Goal: Task Accomplishment & Management: Complete application form

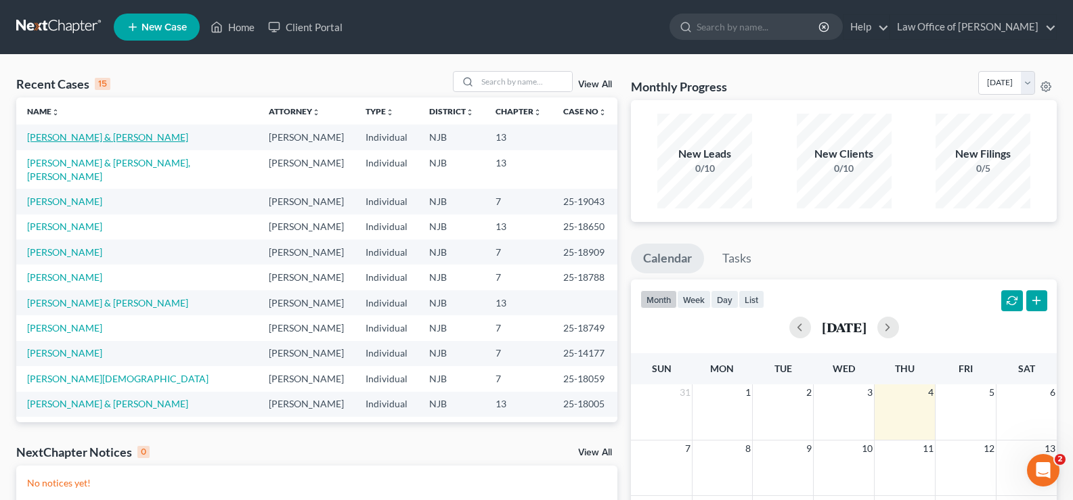
click at [70, 135] on link "[PERSON_NAME] & [PERSON_NAME]" at bounding box center [107, 137] width 161 height 12
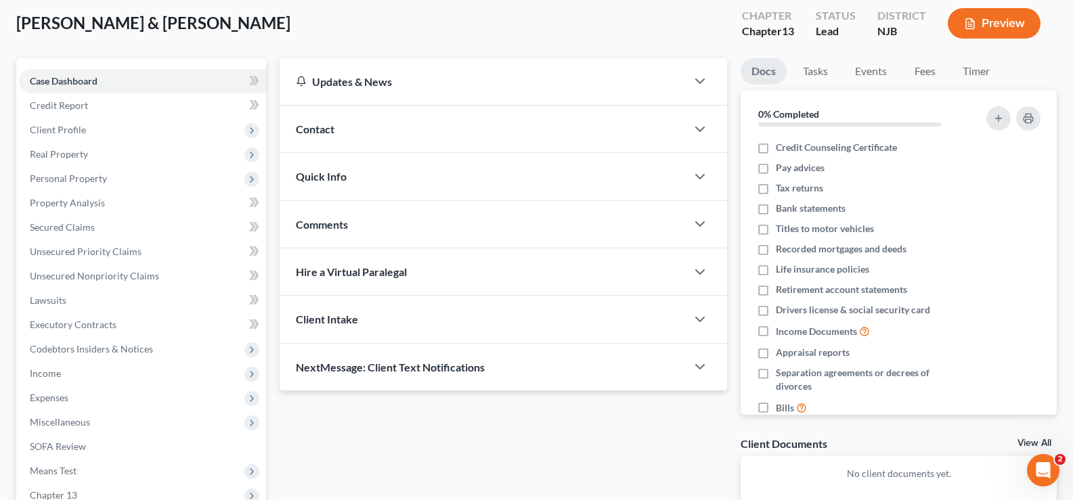
scroll to position [244, 0]
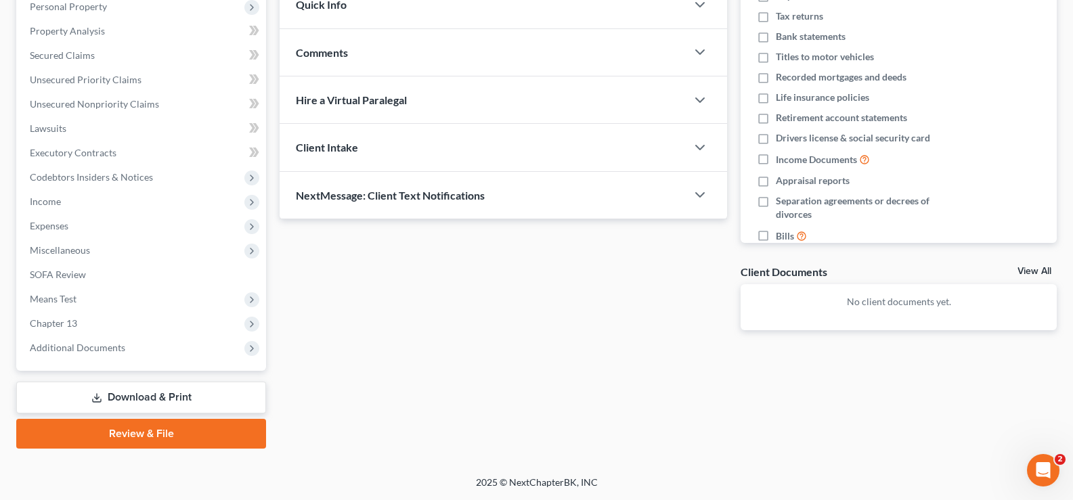
click at [154, 434] on link "Review & File" at bounding box center [141, 434] width 250 height 30
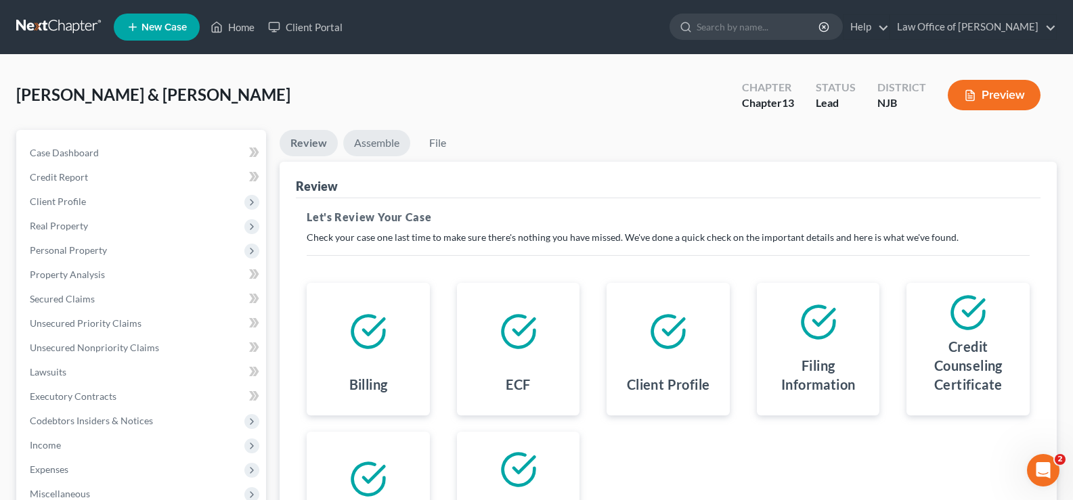
click at [376, 141] on link "Assemble" at bounding box center [376, 143] width 67 height 26
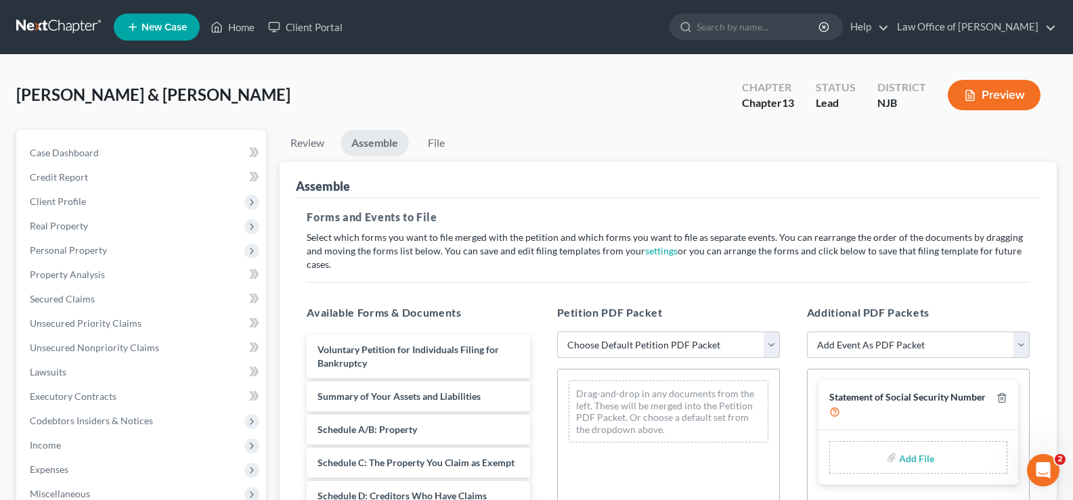
click at [652, 332] on select "Choose Default Petition PDF Packet Complete Bankruptcy Petition (all forms and …" at bounding box center [668, 345] width 223 height 27
select select "0"
click at [557, 332] on select "Choose Default Petition PDF Packet Complete Bankruptcy Petition (all forms and …" at bounding box center [668, 345] width 223 height 27
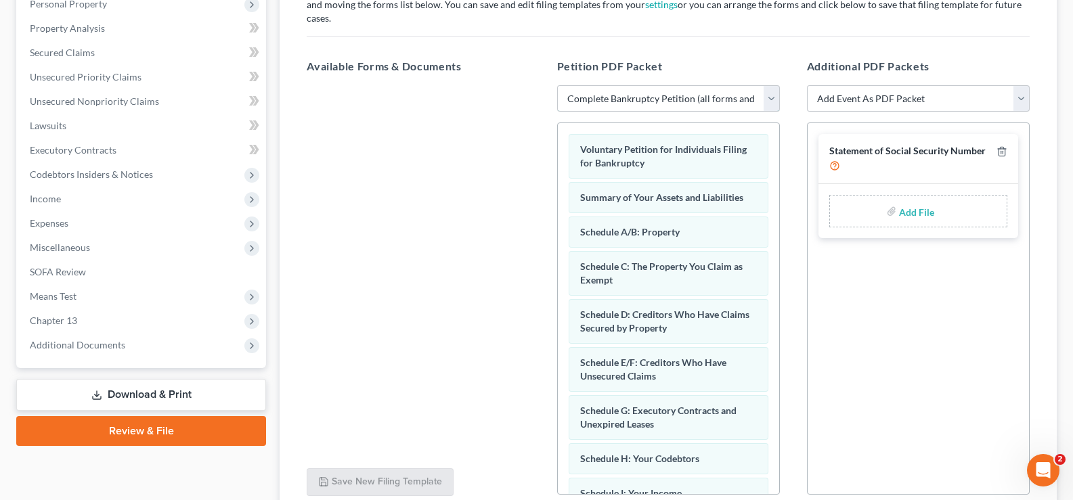
scroll to position [349, 0]
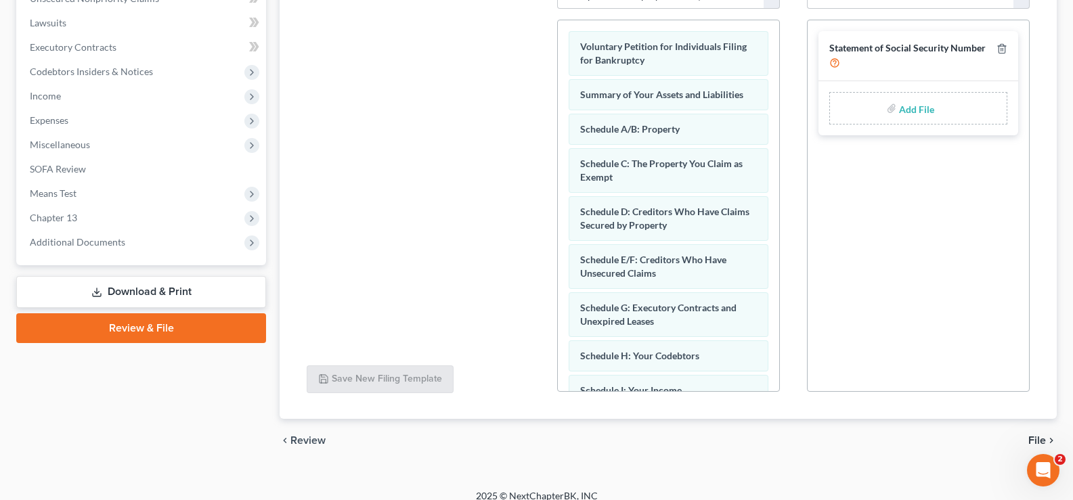
click at [1040, 435] on span "File" at bounding box center [1037, 440] width 18 height 11
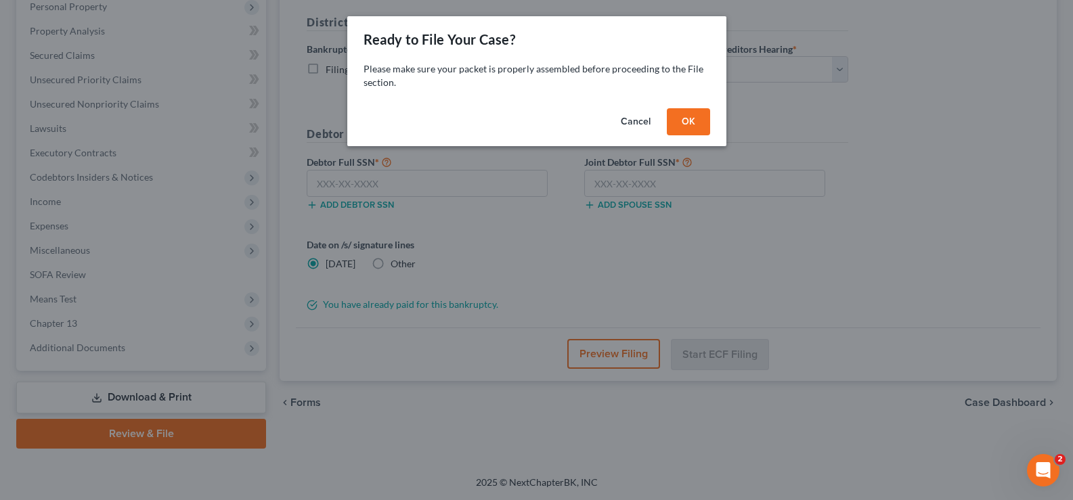
scroll to position [244, 0]
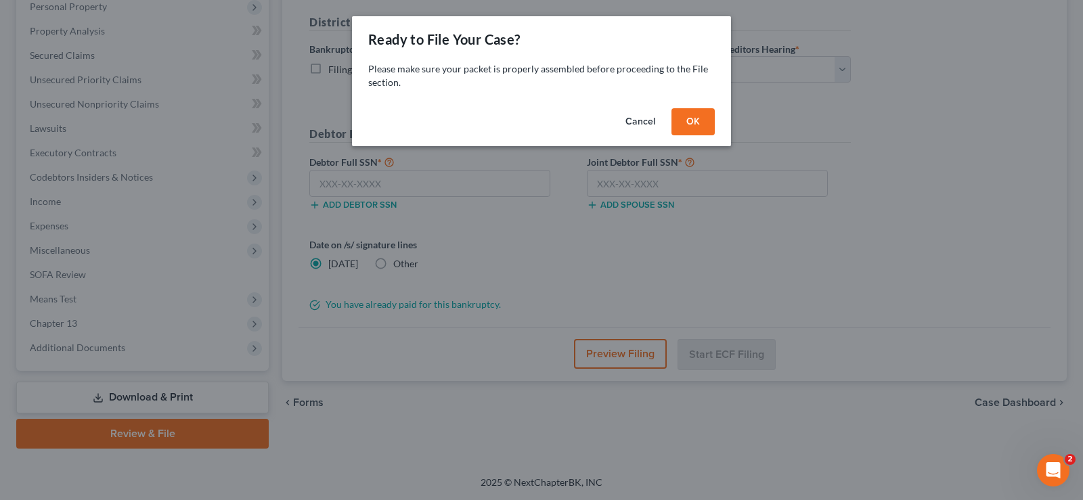
click at [690, 117] on button "OK" at bounding box center [692, 121] width 43 height 27
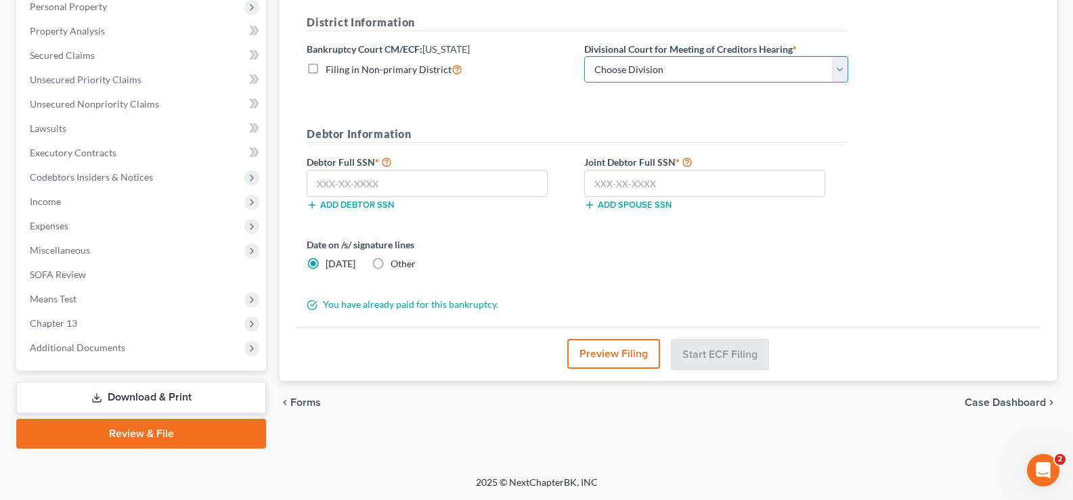
click at [591, 71] on select "Choose Division [GEOGRAPHIC_DATA] [GEOGRAPHIC_DATA]/[GEOGRAPHIC_DATA] [GEOGRAPH…" at bounding box center [716, 69] width 264 height 27
select select "3"
click at [584, 56] on select "Choose Division [GEOGRAPHIC_DATA] [GEOGRAPHIC_DATA]/[GEOGRAPHIC_DATA] [GEOGRAPH…" at bounding box center [716, 69] width 264 height 27
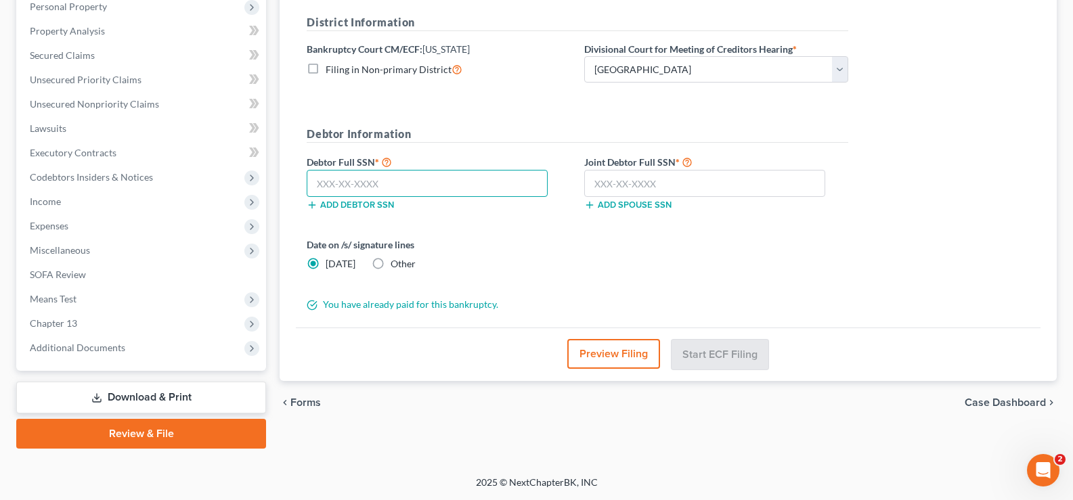
click at [354, 185] on input "text" at bounding box center [427, 183] width 241 height 27
type input "149-40-1740"
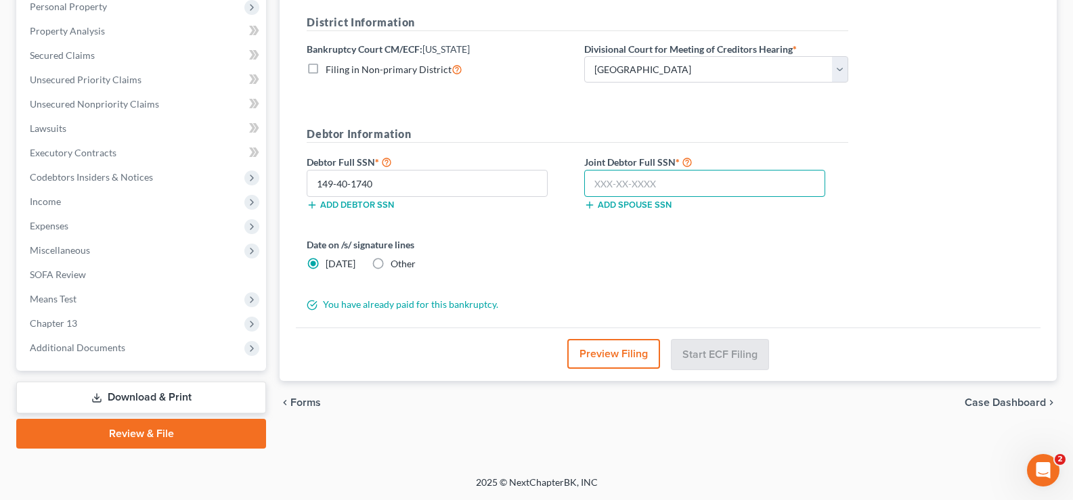
click at [621, 171] on input "text" at bounding box center [704, 183] width 241 height 27
type input "145-48-4138"
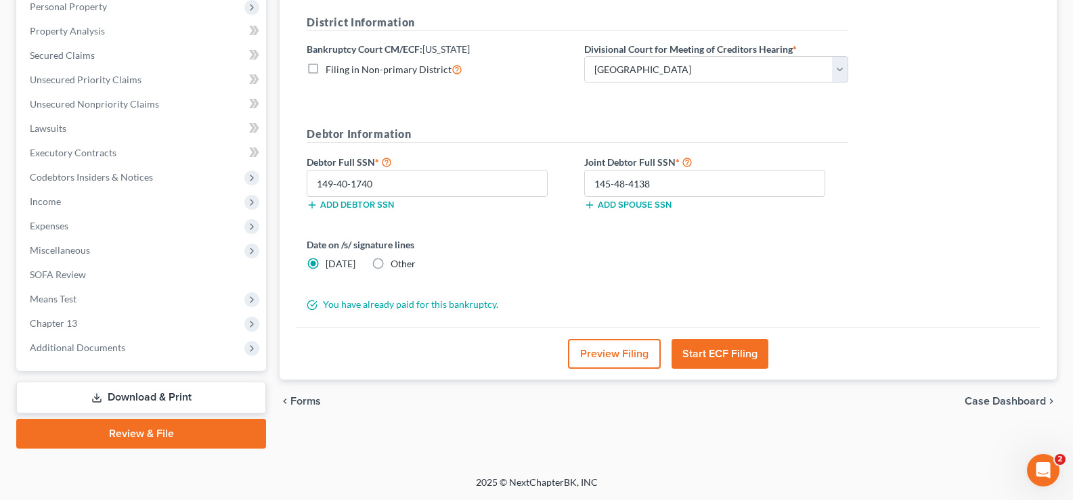
click at [689, 353] on button "Start ECF Filing" at bounding box center [719, 354] width 97 height 30
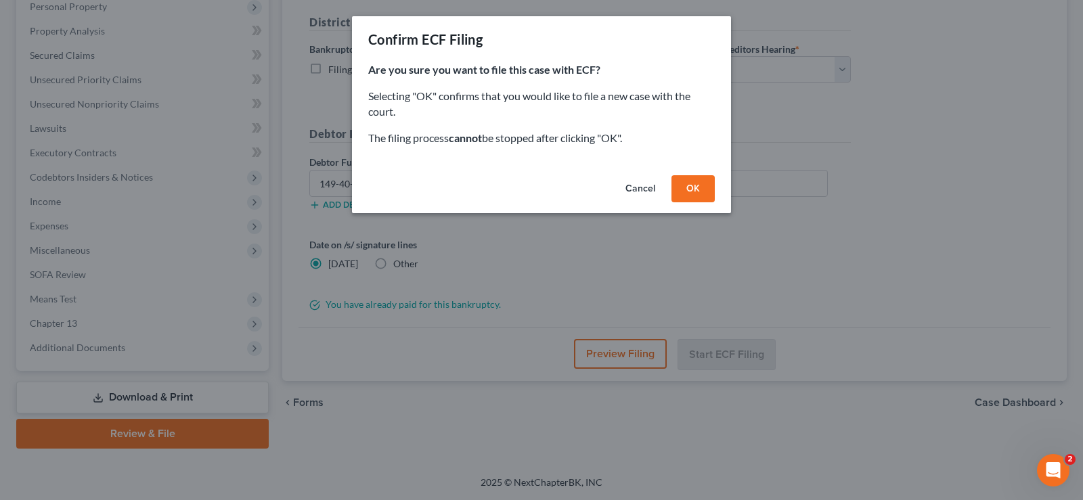
click at [695, 181] on button "OK" at bounding box center [692, 188] width 43 height 27
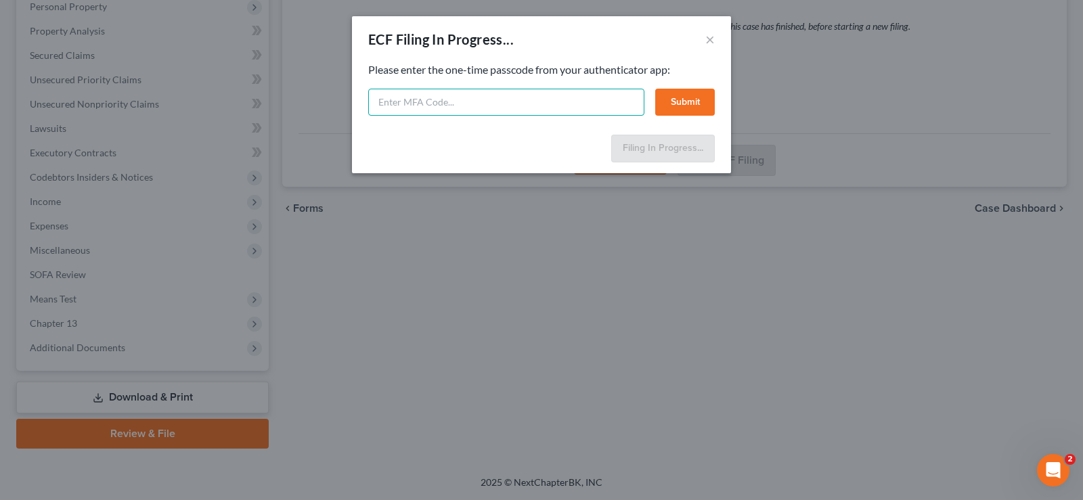
drag, startPoint x: 392, startPoint y: 100, endPoint x: 394, endPoint y: 121, distance: 21.1
click at [393, 102] on input "text" at bounding box center [506, 102] width 276 height 27
type input "707725"
click at [692, 102] on button "Submit" at bounding box center [685, 102] width 60 height 27
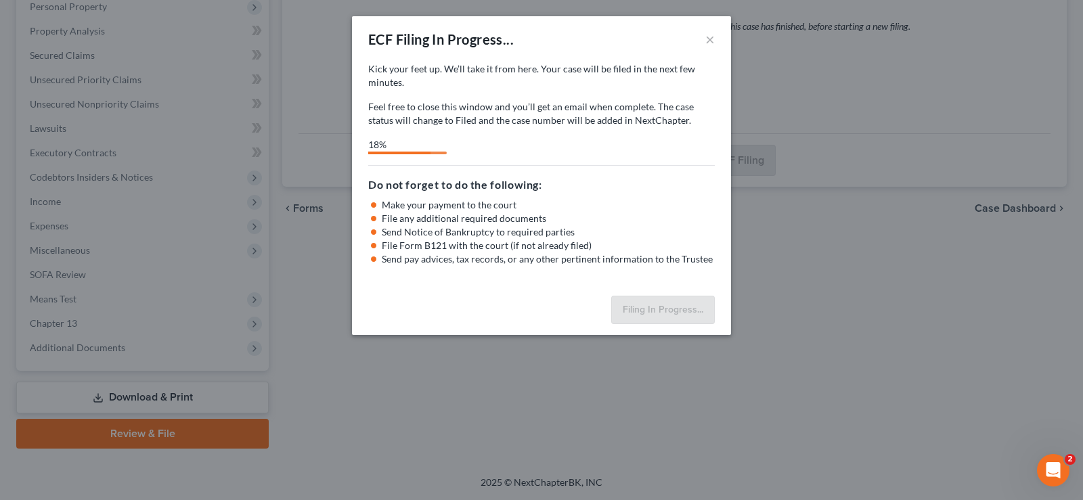
select select "3"
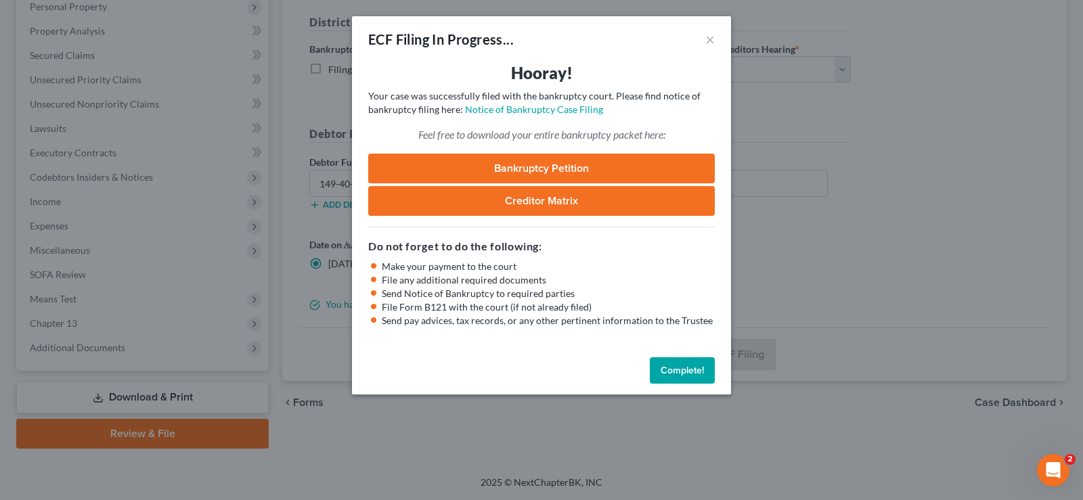
click at [676, 362] on button "Complete!" at bounding box center [682, 370] width 65 height 27
